Goal: Task Accomplishment & Management: Complete application form

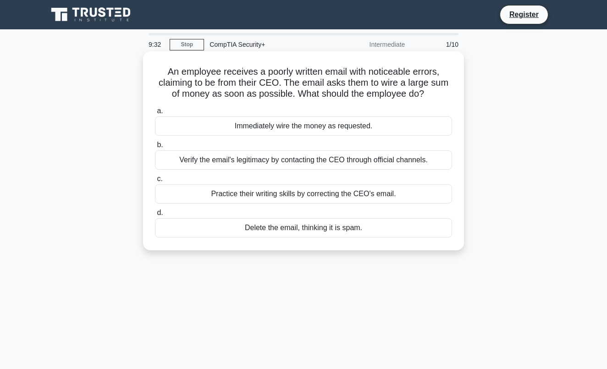
click at [272, 159] on div "Verify the email's legitimacy by contacting the CEO through official channels." at bounding box center [303, 159] width 297 height 19
click at [155, 148] on input "b. Verify the email's legitimacy by contacting the CEO through official channel…" at bounding box center [155, 145] width 0 height 6
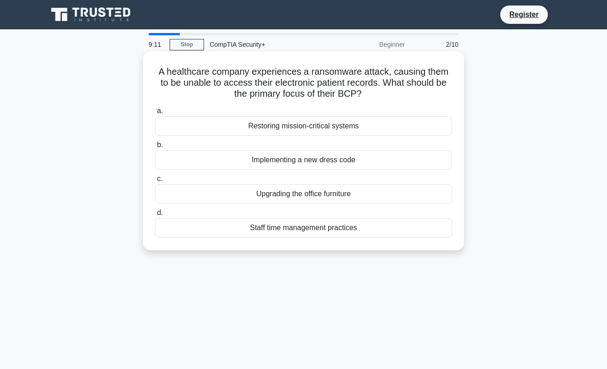
click at [295, 133] on div "Restoring mission-critical systems" at bounding box center [303, 125] width 297 height 19
click at [155, 114] on input "a. Restoring mission-critical systems" at bounding box center [155, 111] width 0 height 6
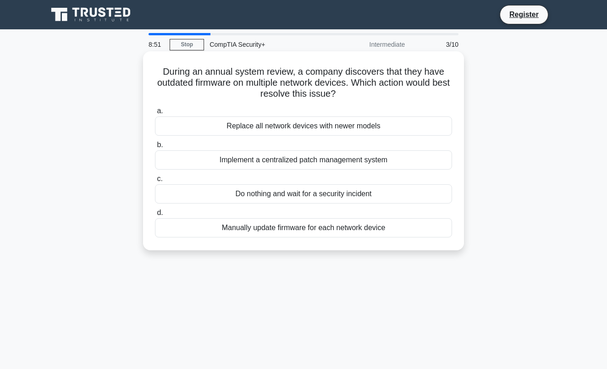
click at [274, 164] on div "Implement a centralized patch management system" at bounding box center [303, 159] width 297 height 19
click at [155, 148] on input "b. Implement a centralized patch management system" at bounding box center [155, 145] width 0 height 6
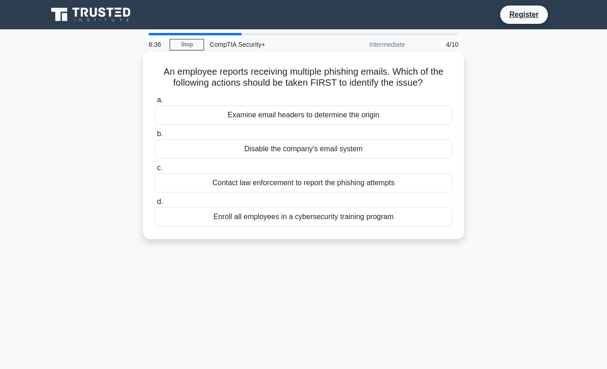
click at [306, 117] on div "Examine email headers to determine the origin" at bounding box center [303, 114] width 297 height 19
click at [155, 103] on input "a. Examine email headers to determine the origin" at bounding box center [155, 100] width 0 height 6
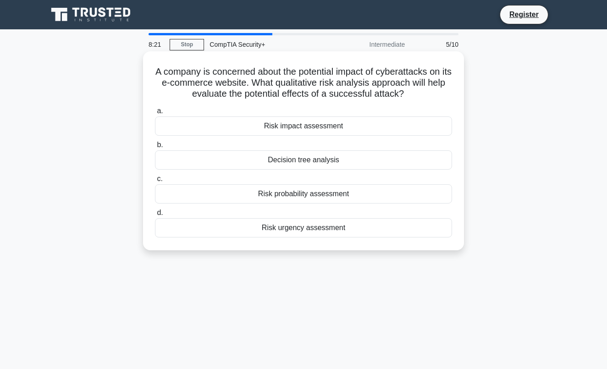
click at [334, 130] on div "Risk impact assessment" at bounding box center [303, 125] width 297 height 19
click at [155, 114] on input "a. Risk impact assessment" at bounding box center [155, 111] width 0 height 6
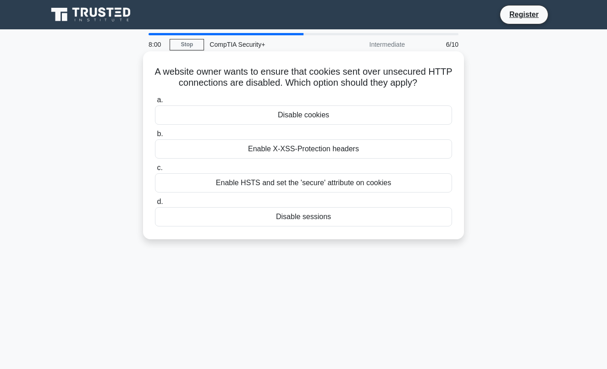
click at [285, 185] on div "Enable HSTS and set the 'secure' attribute on cookies" at bounding box center [303, 182] width 297 height 19
click at [155, 171] on input "c. Enable HSTS and set the 'secure' attribute on cookies" at bounding box center [155, 168] width 0 height 6
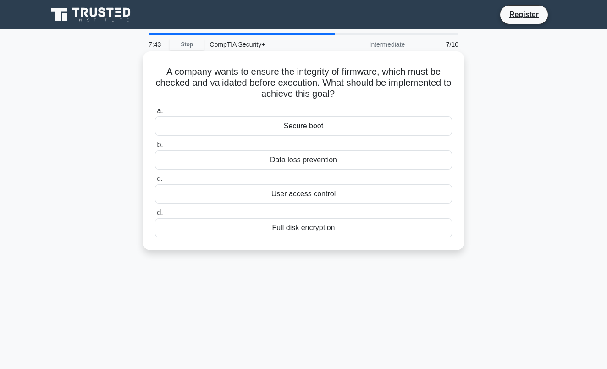
click at [268, 191] on div "User access control" at bounding box center [303, 193] width 297 height 19
click at [155, 182] on input "c. User access control" at bounding box center [155, 179] width 0 height 6
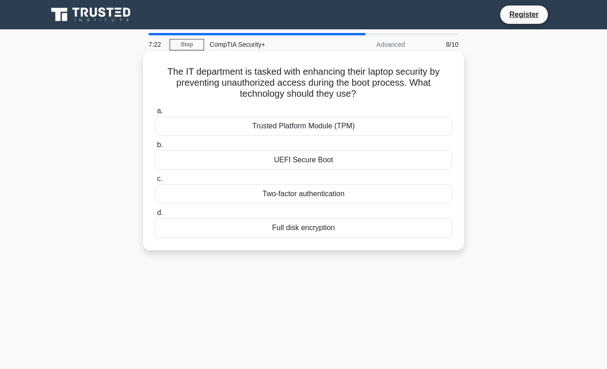
click at [313, 161] on div "UEFI Secure Boot" at bounding box center [303, 159] width 297 height 19
click at [155, 148] on input "b. UEFI Secure Boot" at bounding box center [155, 145] width 0 height 6
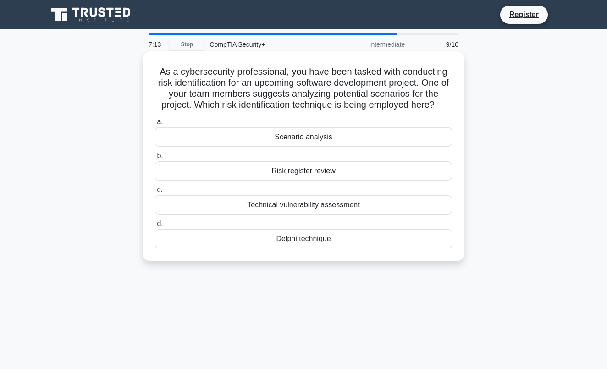
click at [329, 134] on div "Scenario analysis" at bounding box center [303, 136] width 297 height 19
click at [155, 125] on input "a. Scenario analysis" at bounding box center [155, 122] width 0 height 6
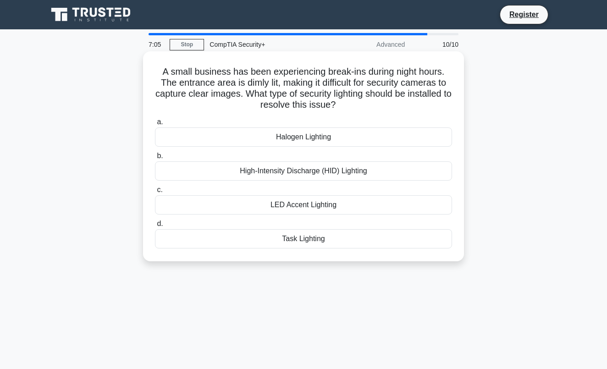
click at [289, 246] on div "Task Lighting" at bounding box center [303, 238] width 297 height 19
click at [155, 227] on input "d. Task Lighting" at bounding box center [155, 224] width 0 height 6
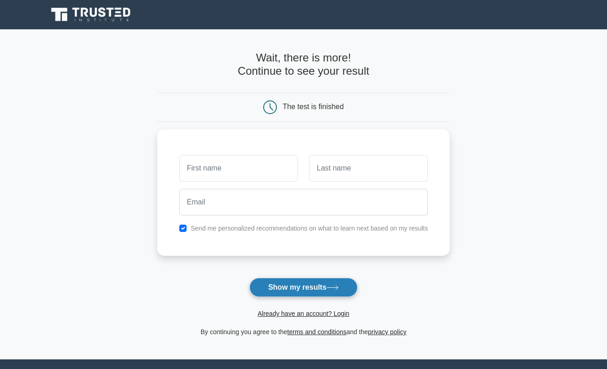
click at [323, 289] on button "Show my results" at bounding box center [303, 287] width 108 height 19
click at [318, 290] on button "Show my results" at bounding box center [303, 287] width 108 height 19
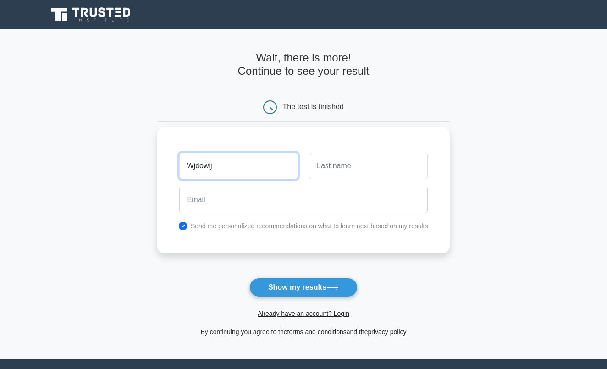
type input "Wjdowij"
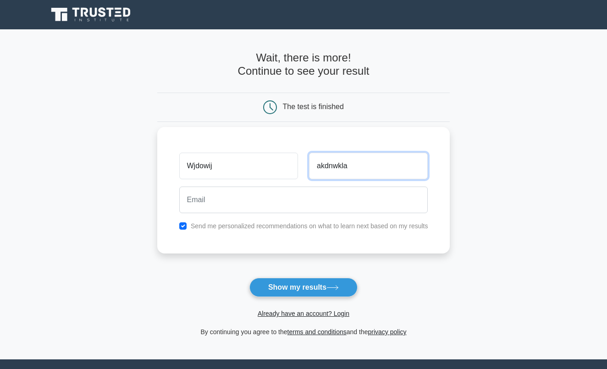
type input "akdnwkla"
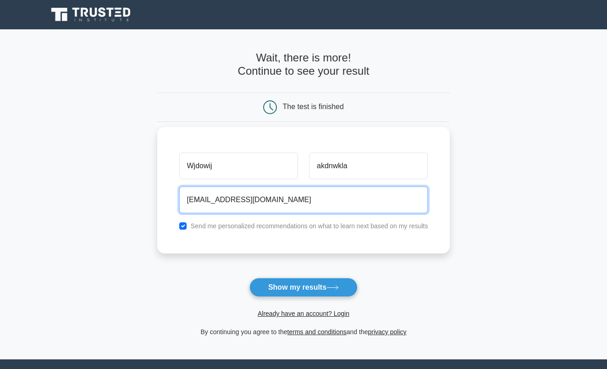
type input "[EMAIL_ADDRESS][DOMAIN_NAME]"
click at [303, 287] on button "Show my results" at bounding box center [303, 287] width 108 height 19
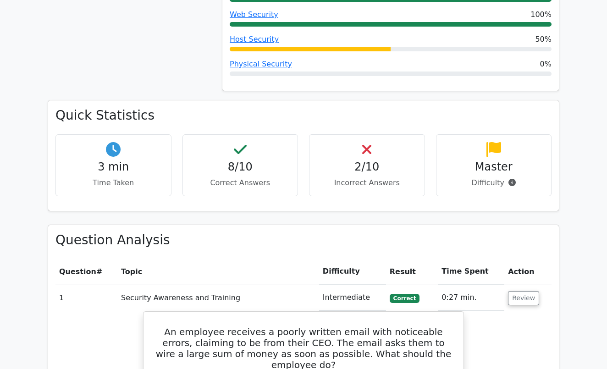
scroll to position [522, 0]
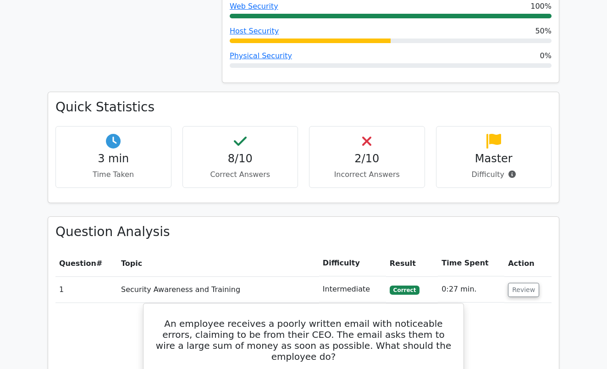
click at [356, 152] on h4 "2/10" at bounding box center [367, 158] width 100 height 13
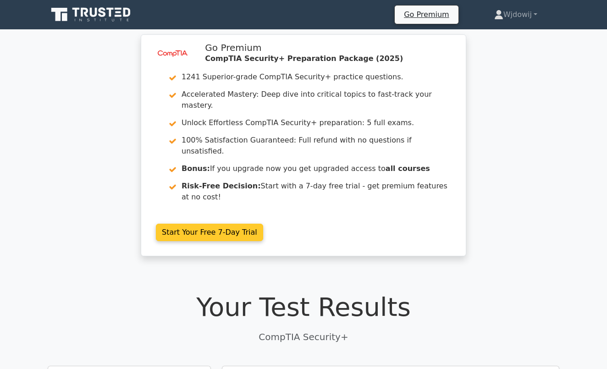
scroll to position [0, 0]
